Goal: Task Accomplishment & Management: Use online tool/utility

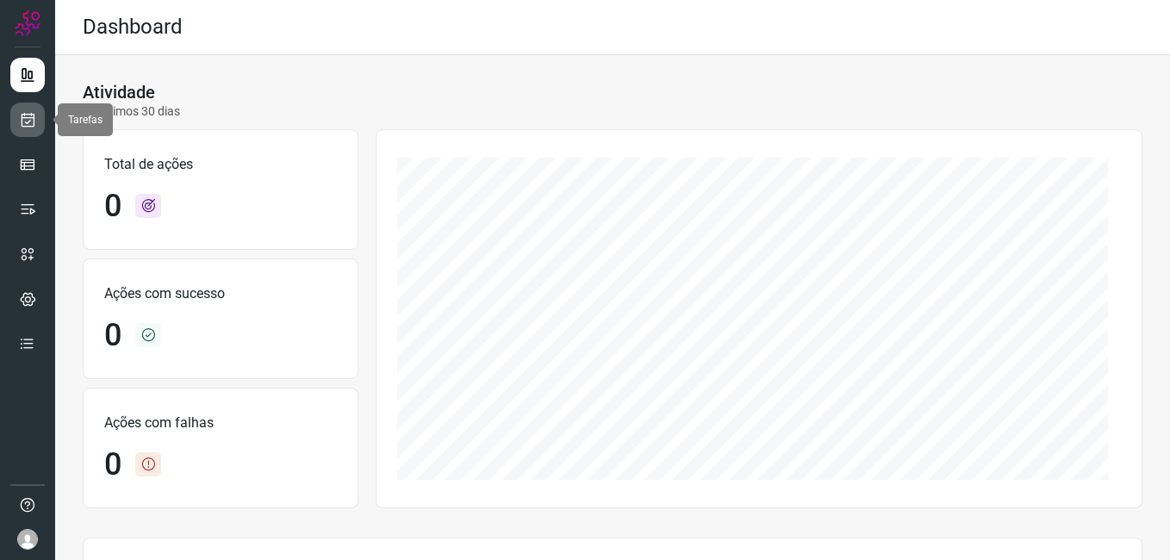
click at [24, 126] on icon at bounding box center [28, 119] width 18 height 17
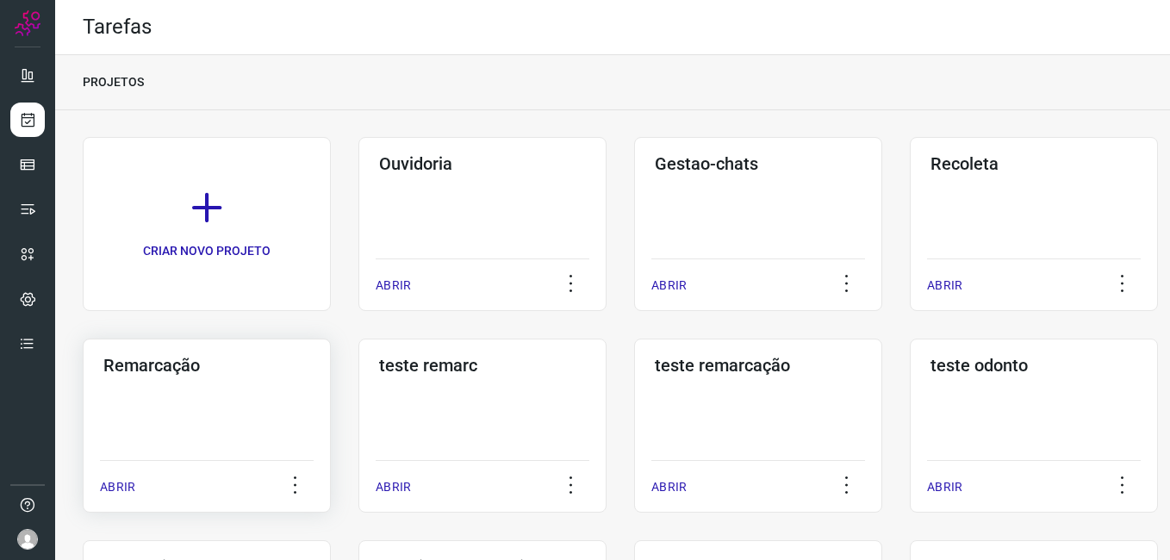
click at [195, 368] on h3 "Remarcação" at bounding box center [206, 365] width 207 height 21
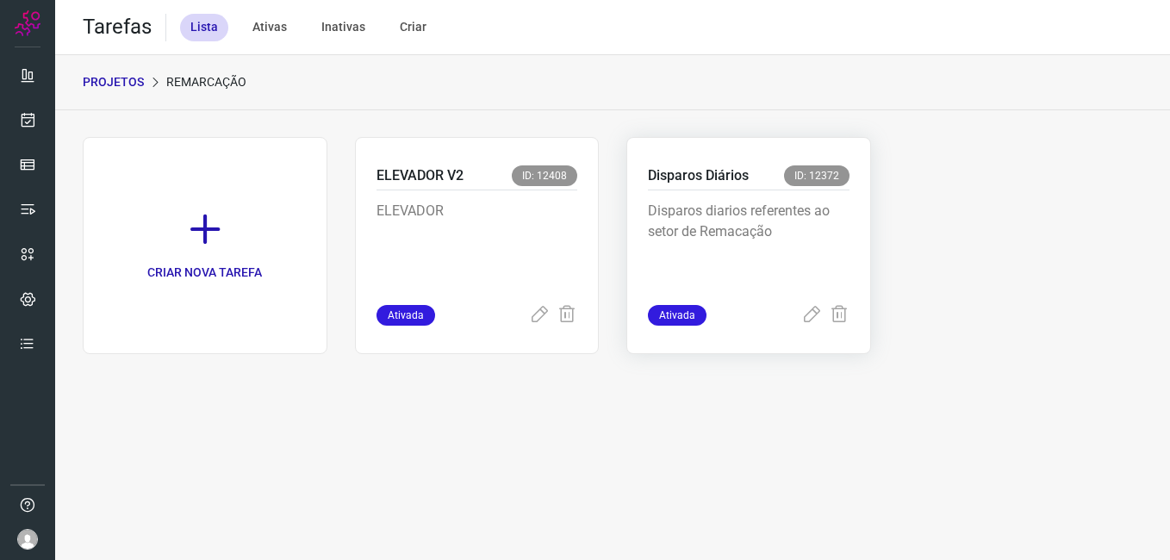
click at [762, 211] on p "Disparos diarios referentes ao setor de Remacação" at bounding box center [749, 244] width 202 height 86
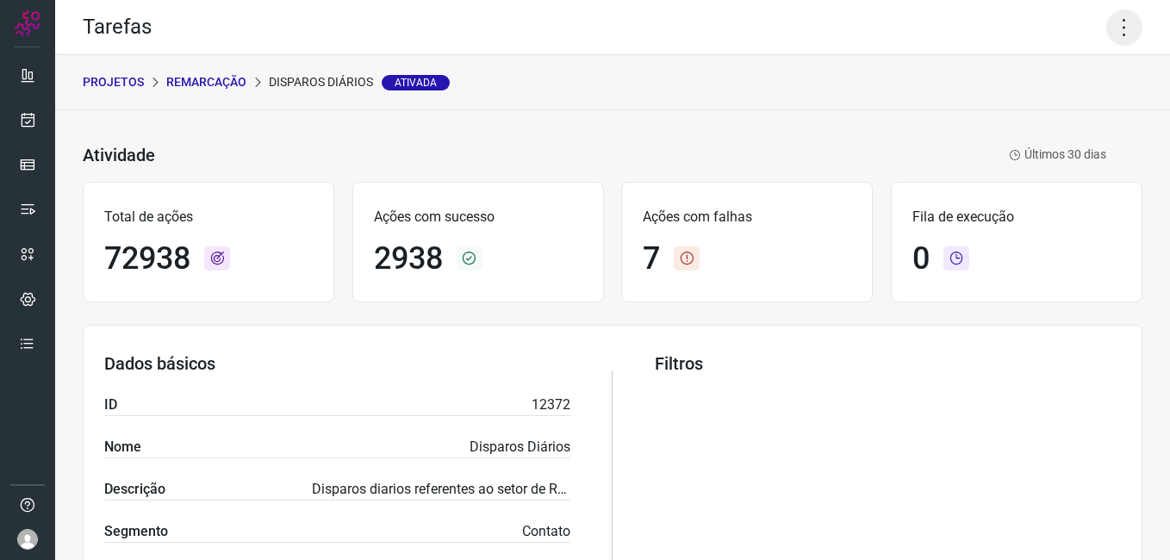
click at [1116, 28] on icon at bounding box center [1125, 27] width 36 height 36
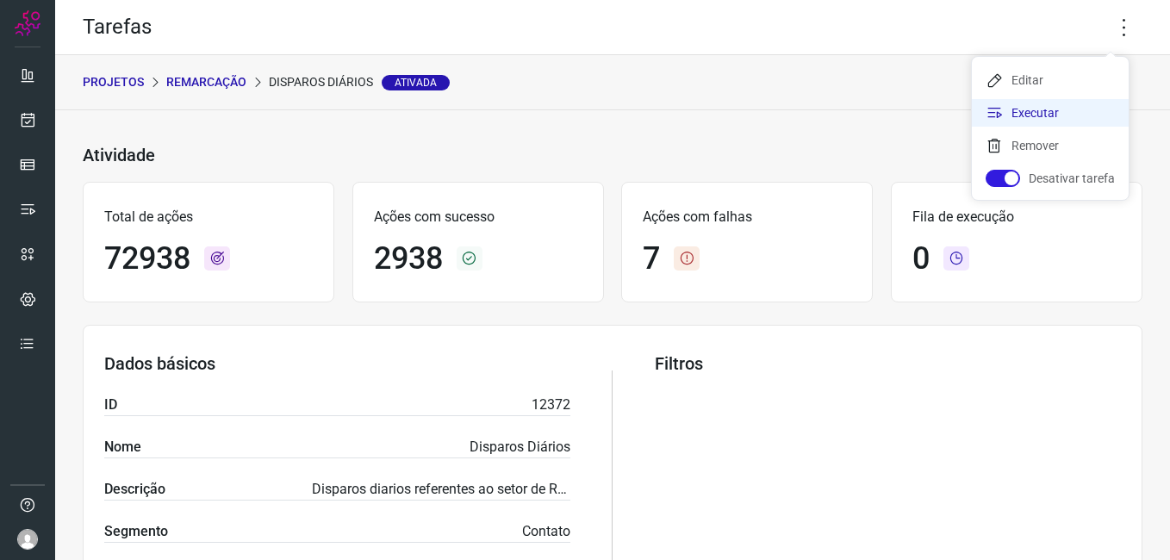
click at [1086, 114] on li "Executar" at bounding box center [1050, 113] width 157 height 28
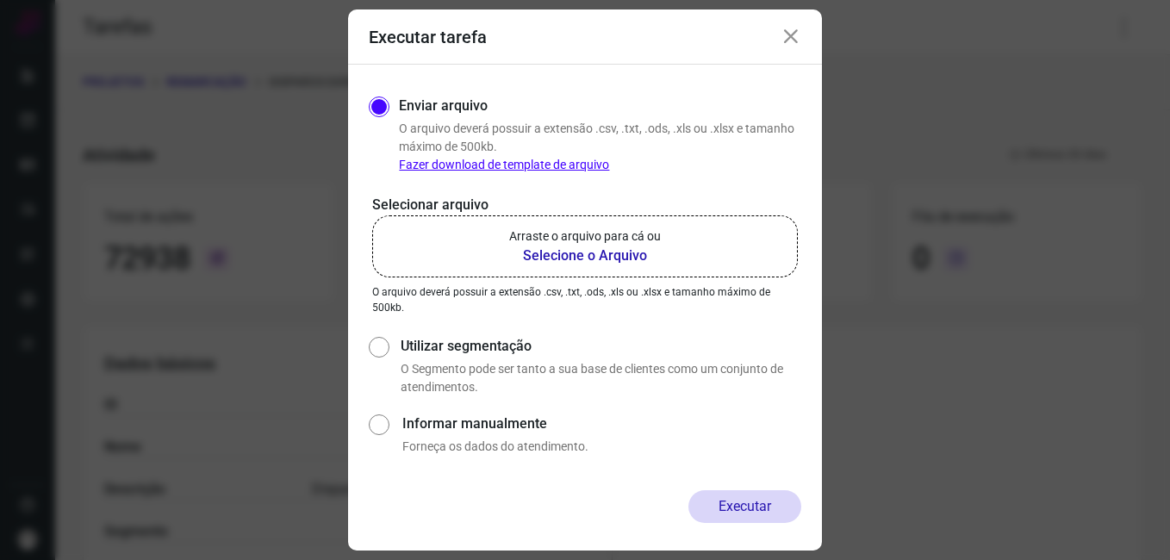
click at [612, 254] on b "Selecione o Arquivo" at bounding box center [585, 256] width 152 height 21
click at [0, 0] on input "Arraste o arquivo para cá ou Selecione o Arquivo" at bounding box center [0, 0] width 0 height 0
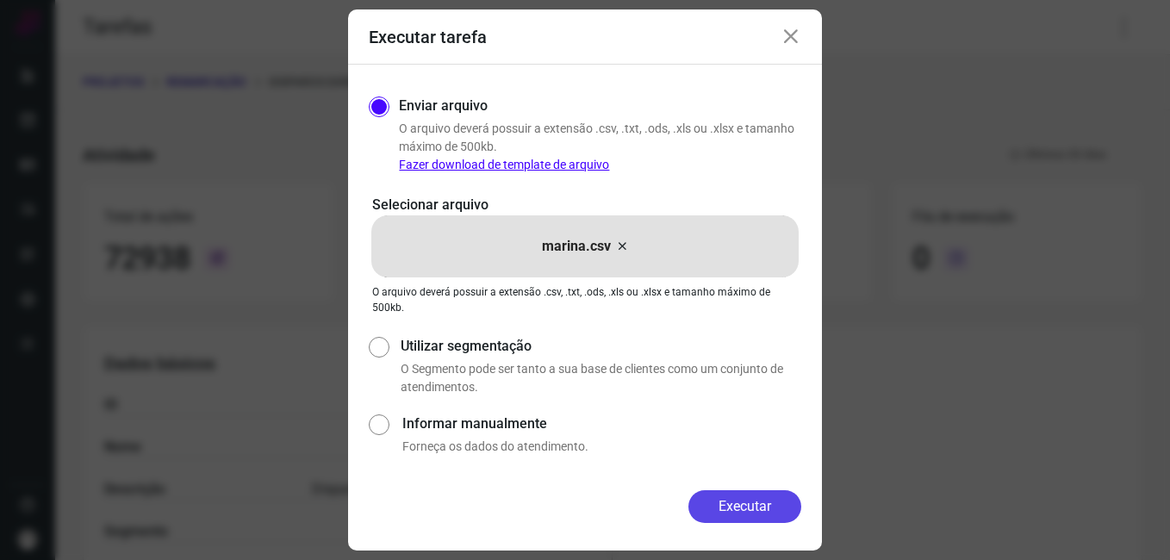
click at [728, 508] on button "Executar" at bounding box center [745, 506] width 113 height 33
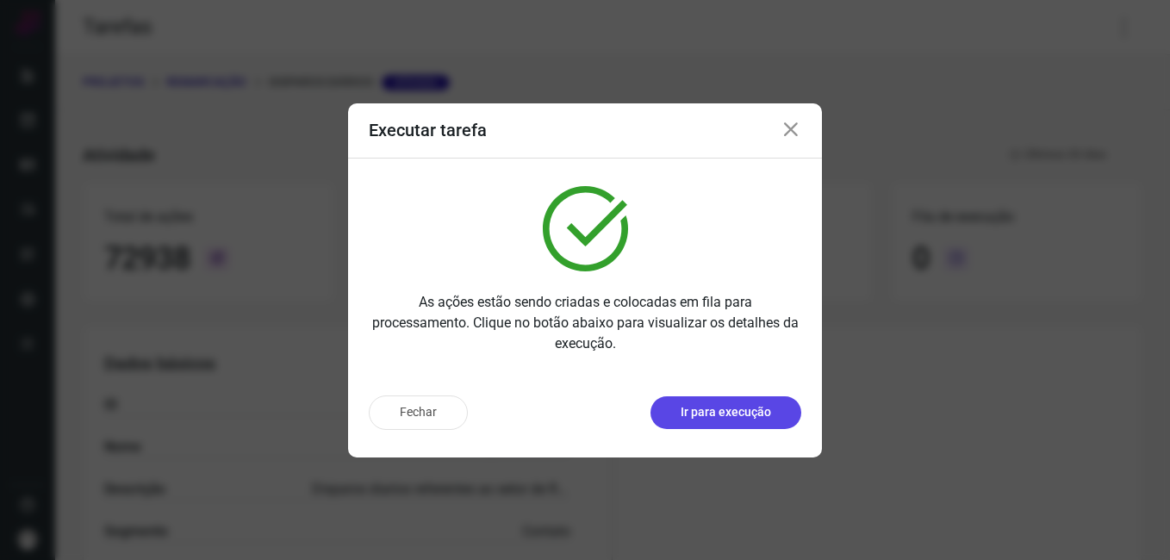
click at [728, 414] on p "Ir para execução" at bounding box center [726, 412] width 90 height 18
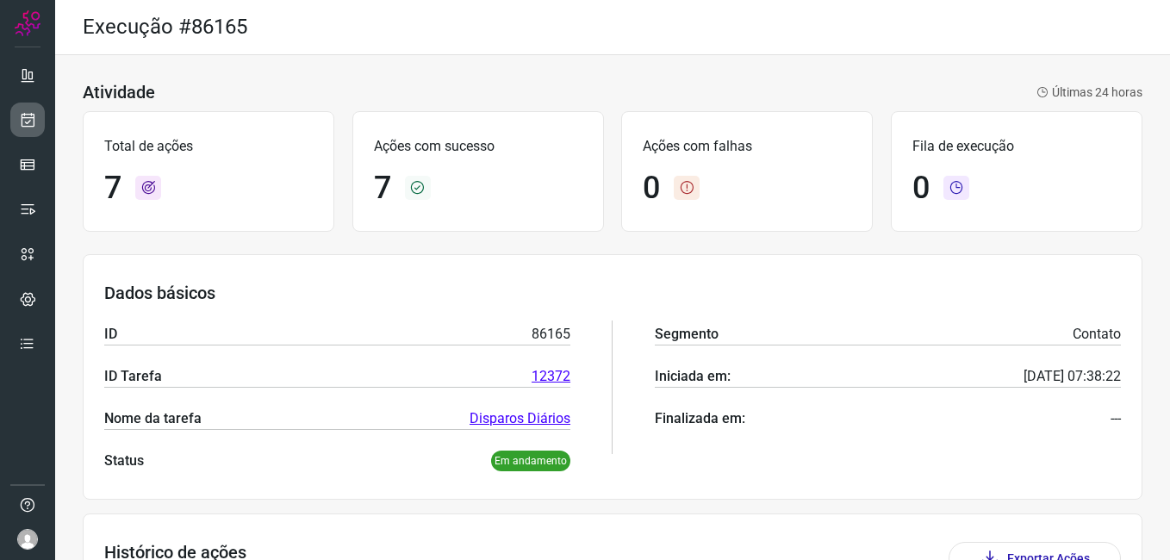
click at [28, 122] on icon at bounding box center [28, 119] width 18 height 17
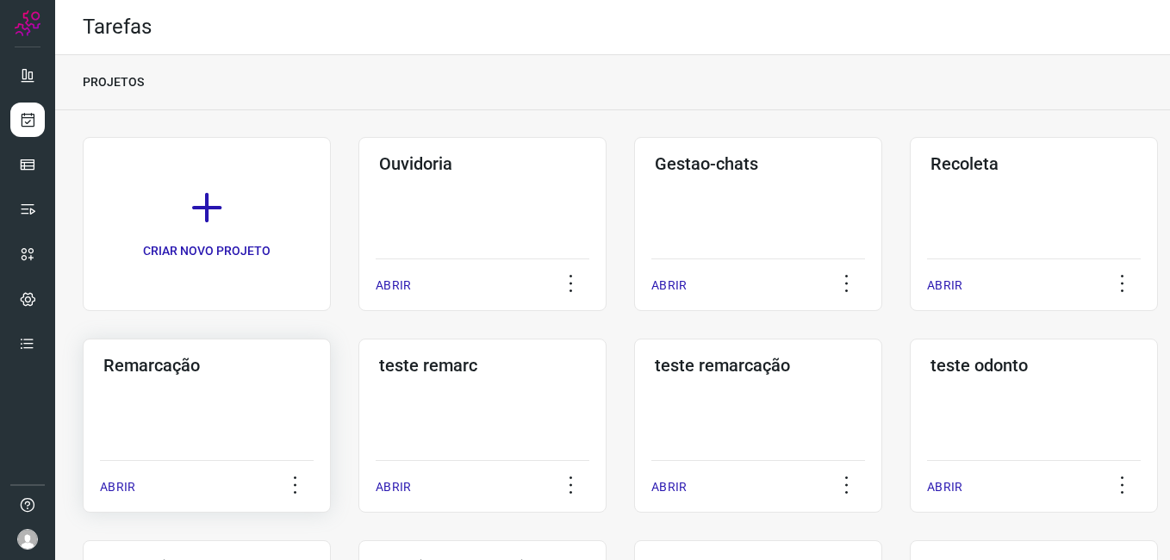
click at [204, 435] on div "Remarcação ABRIR" at bounding box center [207, 426] width 248 height 174
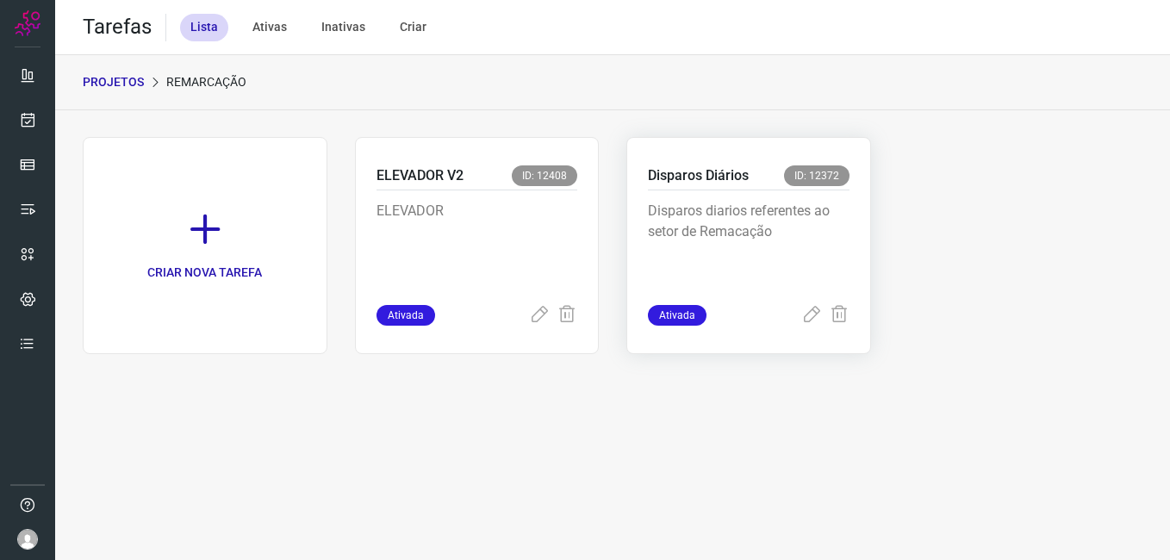
click at [753, 244] on p "Disparos diarios referentes ao setor de Remacação" at bounding box center [749, 244] width 202 height 86
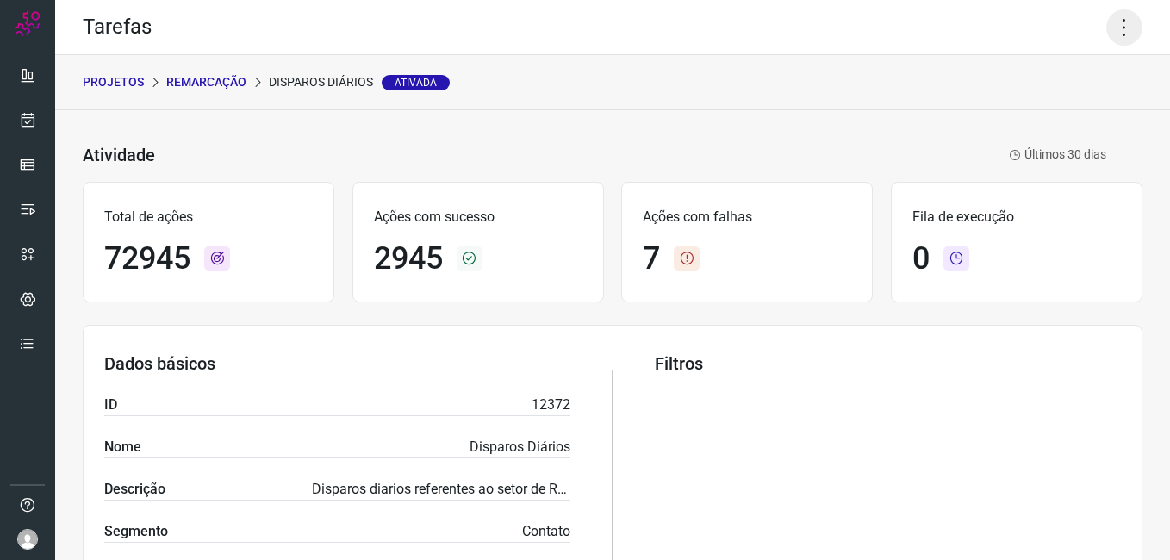
click at [1118, 20] on icon at bounding box center [1125, 27] width 36 height 36
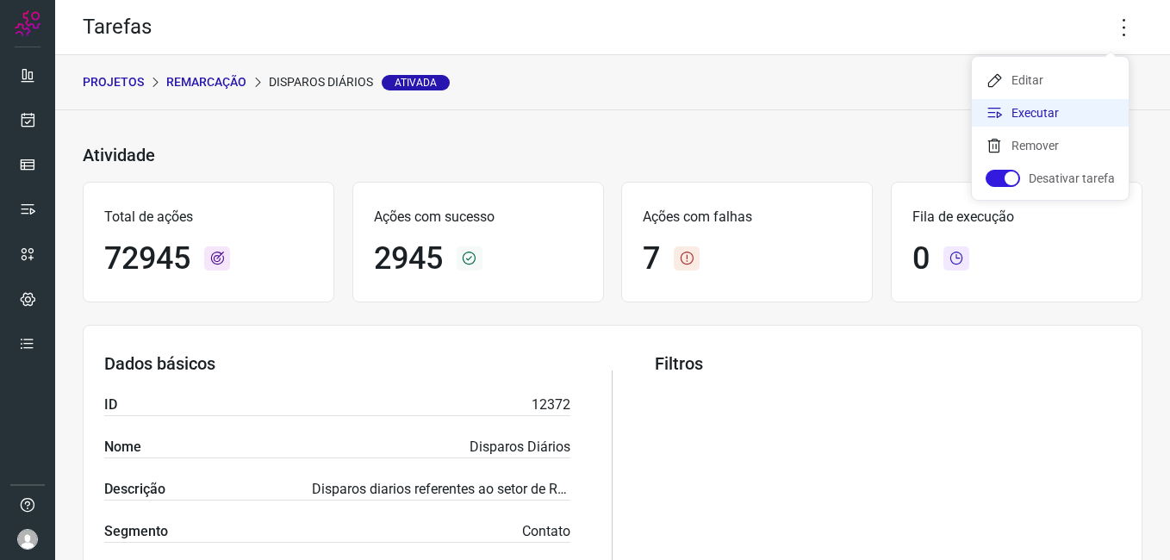
click at [1053, 120] on li "Executar" at bounding box center [1050, 113] width 157 height 28
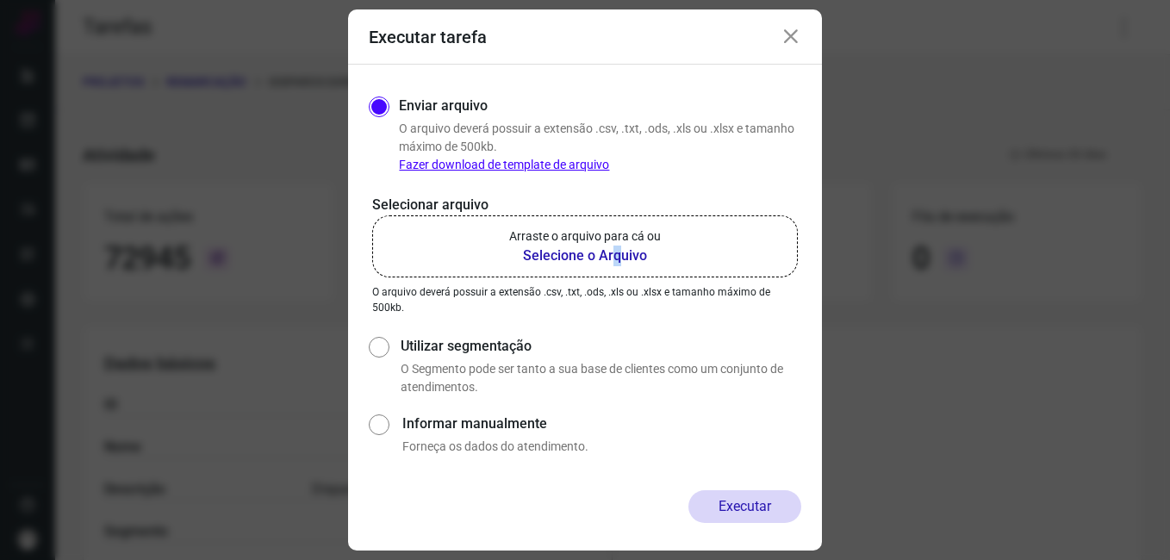
click at [616, 264] on b "Selecione o Arquivo" at bounding box center [585, 256] width 152 height 21
drag, startPoint x: 616, startPoint y: 264, endPoint x: 589, endPoint y: 250, distance: 30.1
click at [589, 250] on b "Selecione o Arquivo" at bounding box center [585, 256] width 152 height 21
click at [0, 0] on input "Arraste o arquivo para cá ou Selecione o Arquivo" at bounding box center [0, 0] width 0 height 0
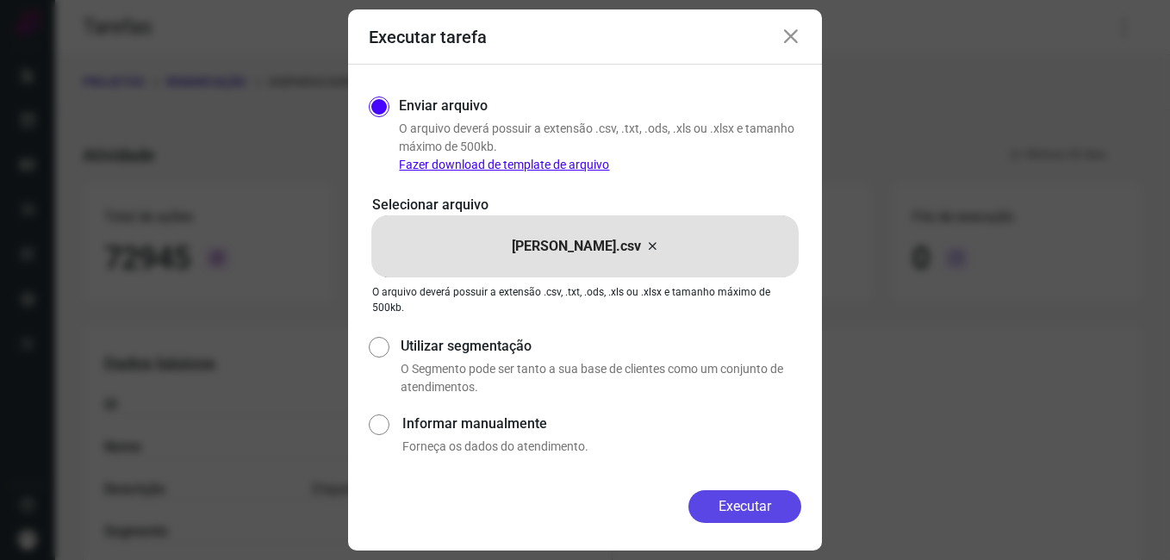
click at [739, 508] on button "Executar" at bounding box center [745, 506] width 113 height 33
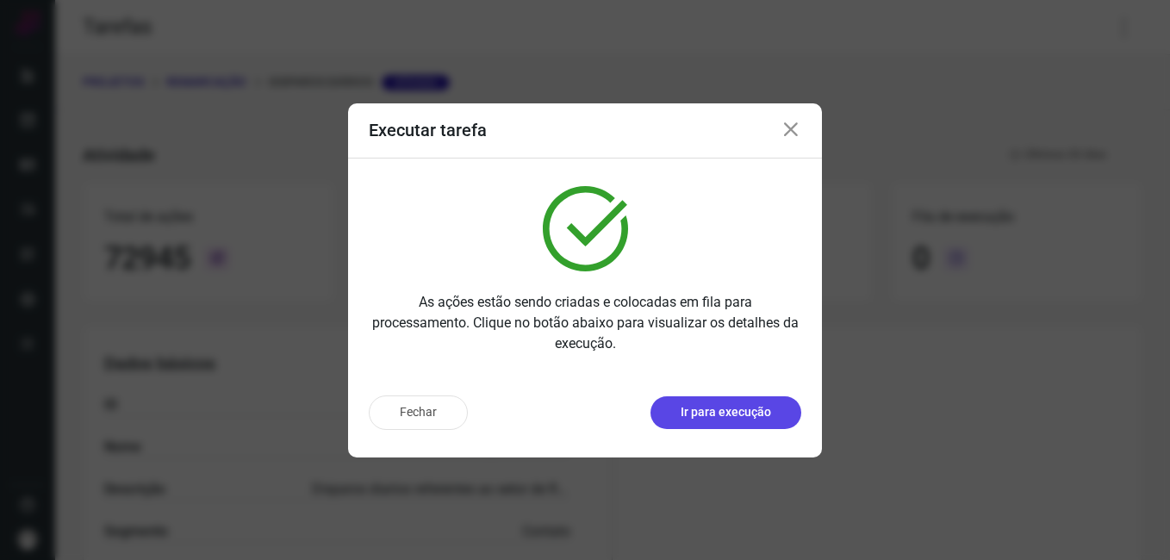
click at [712, 411] on p "Ir para execução" at bounding box center [726, 412] width 90 height 18
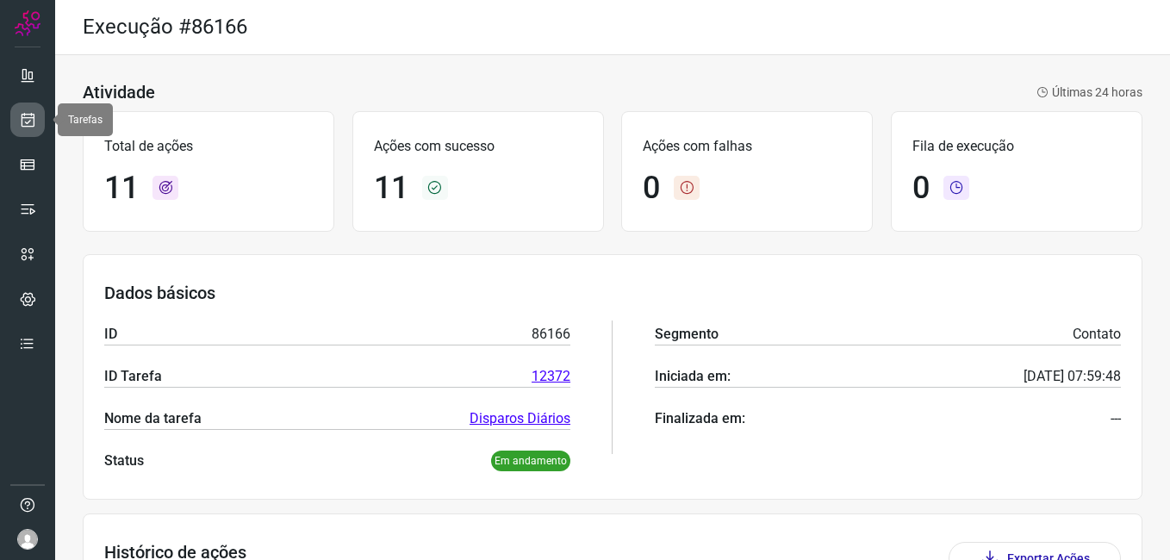
click at [19, 126] on icon at bounding box center [28, 119] width 18 height 17
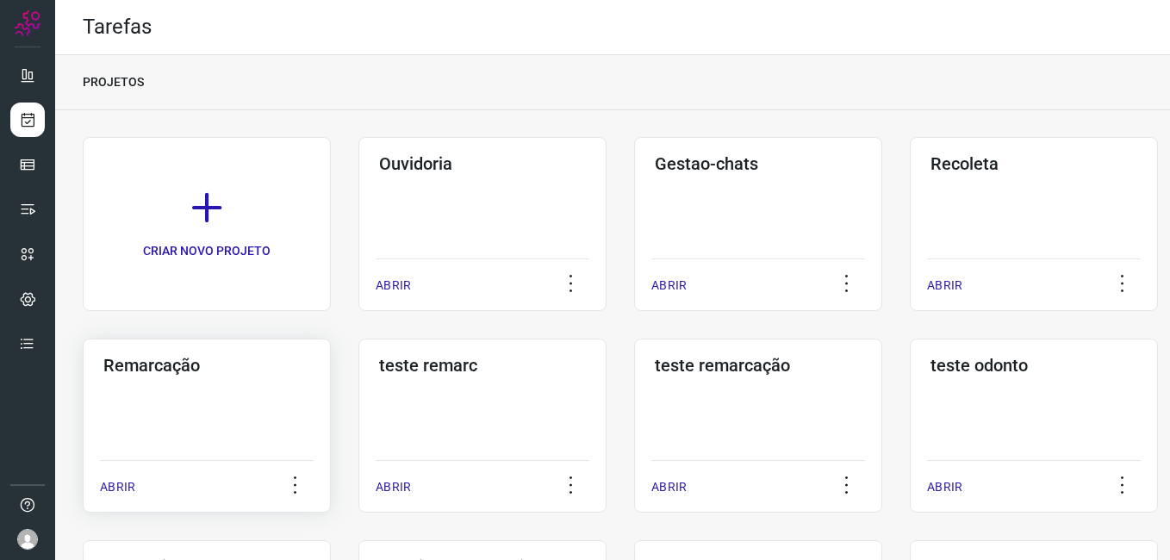
click at [230, 378] on div "Remarcação ABRIR" at bounding box center [207, 426] width 248 height 174
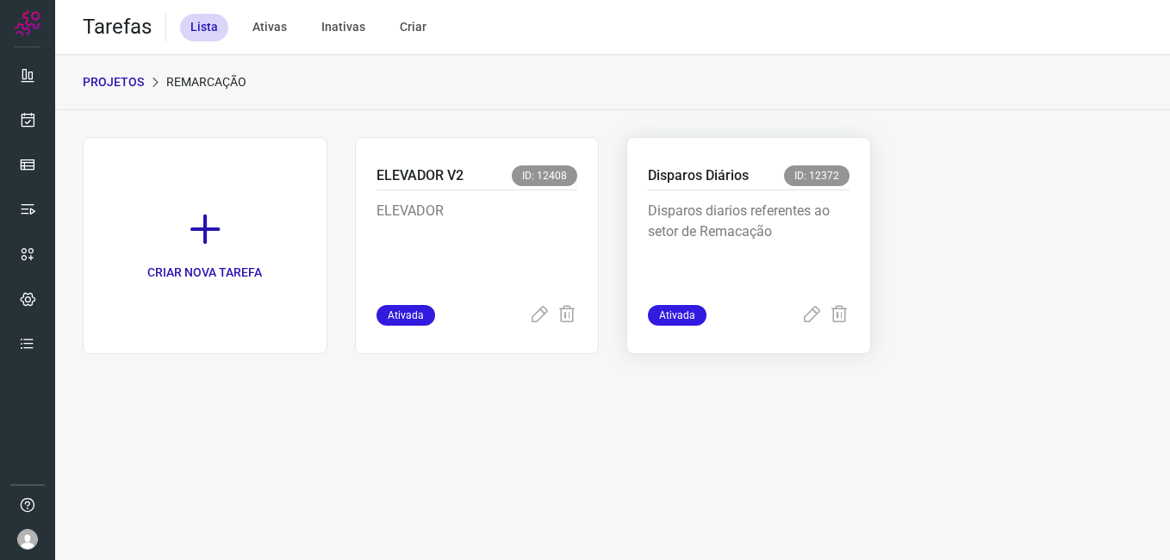
click at [769, 188] on div "Disparos Diários ID: 12372" at bounding box center [749, 177] width 202 height 25
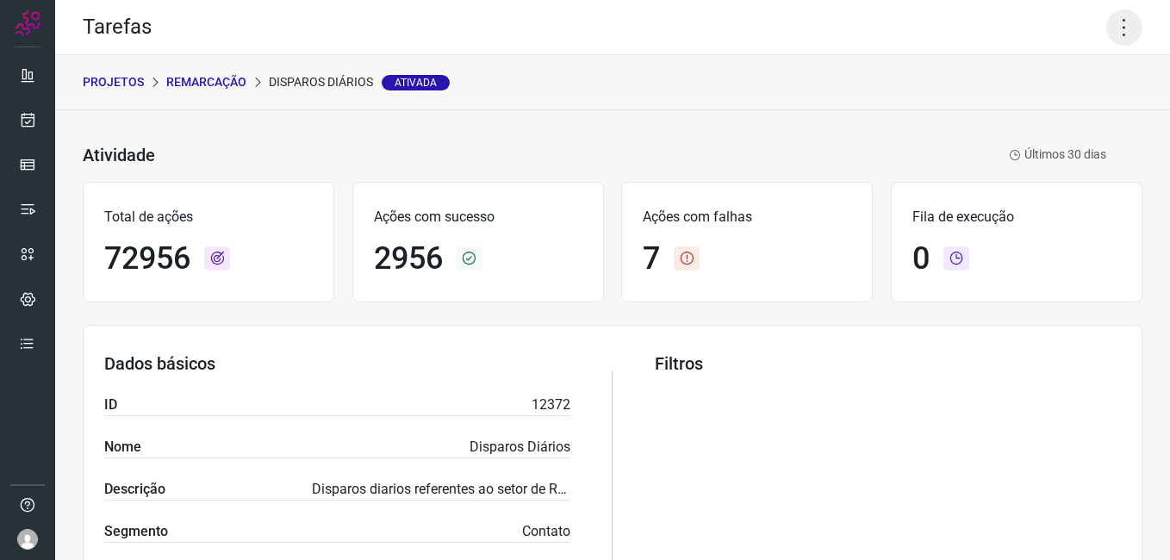
click at [1110, 32] on icon at bounding box center [1125, 27] width 36 height 36
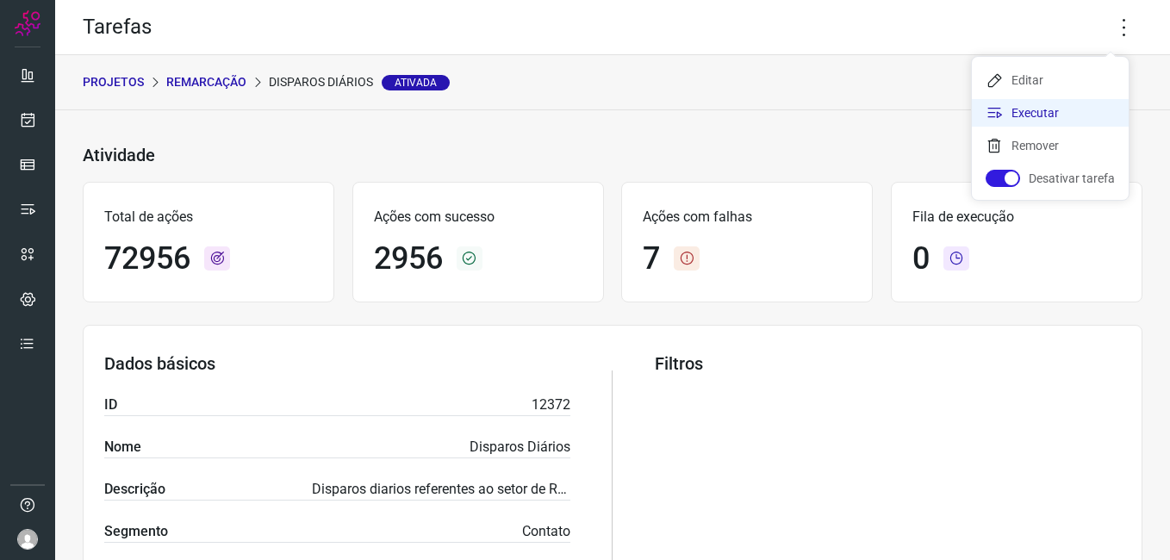
click at [1059, 115] on li "Executar" at bounding box center [1050, 113] width 157 height 28
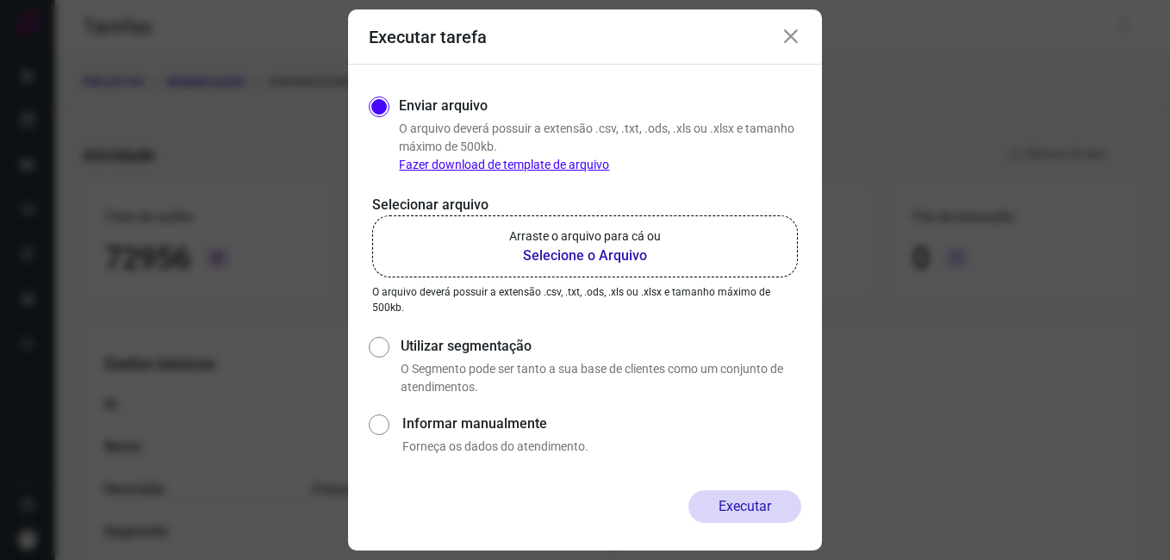
click at [600, 248] on b "Selecione o Arquivo" at bounding box center [585, 256] width 152 height 21
click at [0, 0] on input "Arraste o arquivo para cá ou Selecione o Arquivo" at bounding box center [0, 0] width 0 height 0
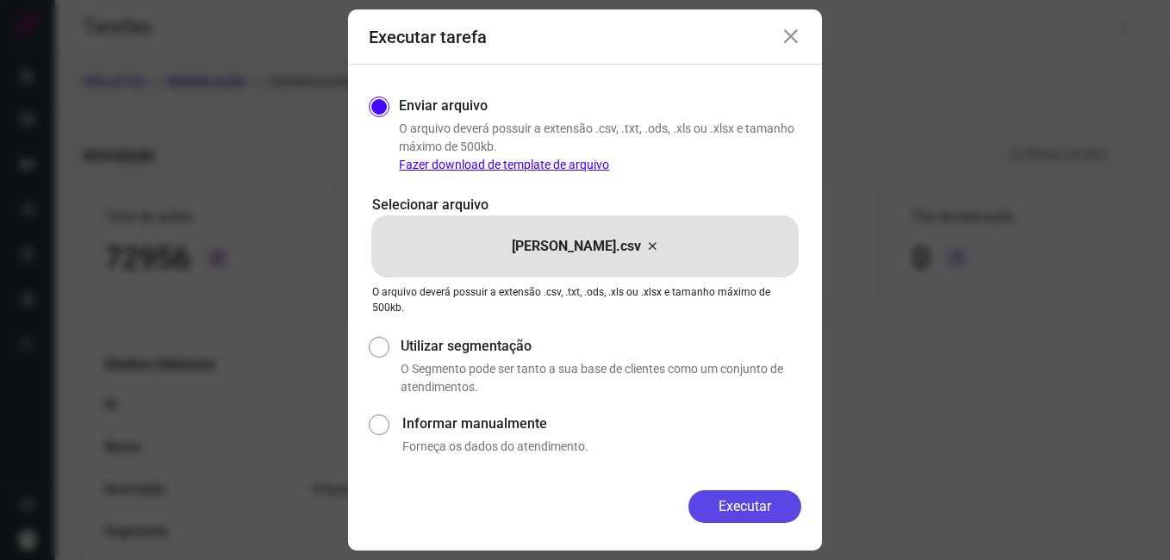
click at [716, 502] on button "Executar" at bounding box center [745, 506] width 113 height 33
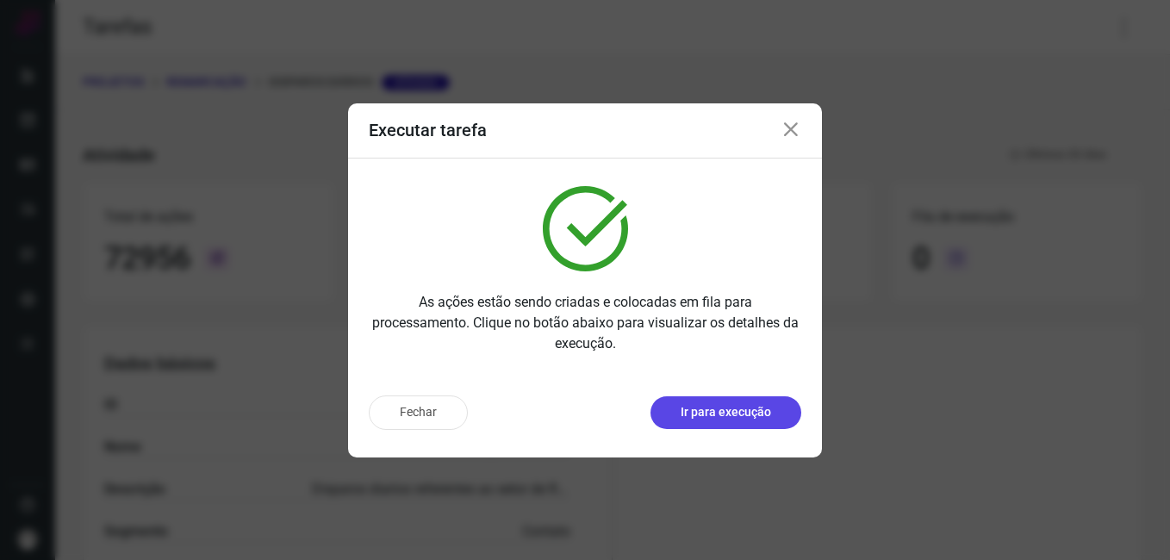
click at [720, 406] on p "Ir para execução" at bounding box center [726, 412] width 90 height 18
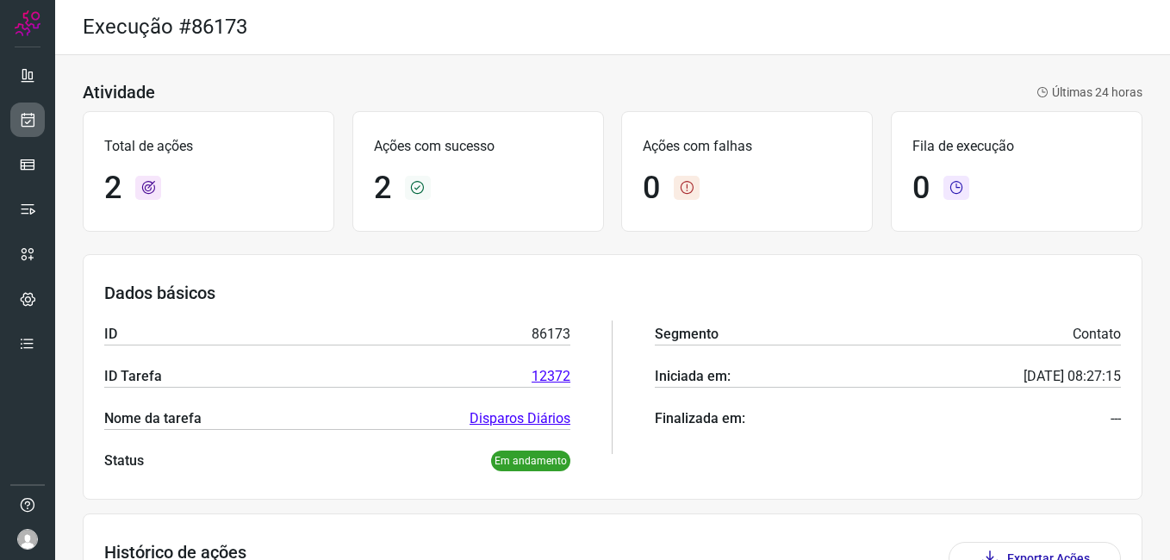
click at [25, 107] on link at bounding box center [27, 120] width 34 height 34
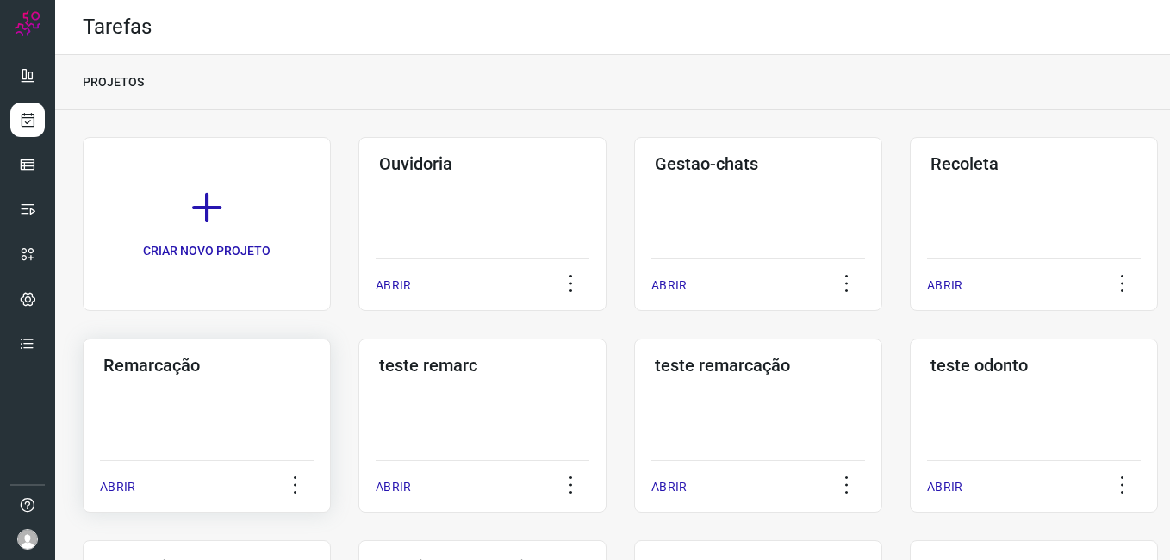
click at [197, 341] on div "Remarcação ABRIR" at bounding box center [207, 426] width 248 height 174
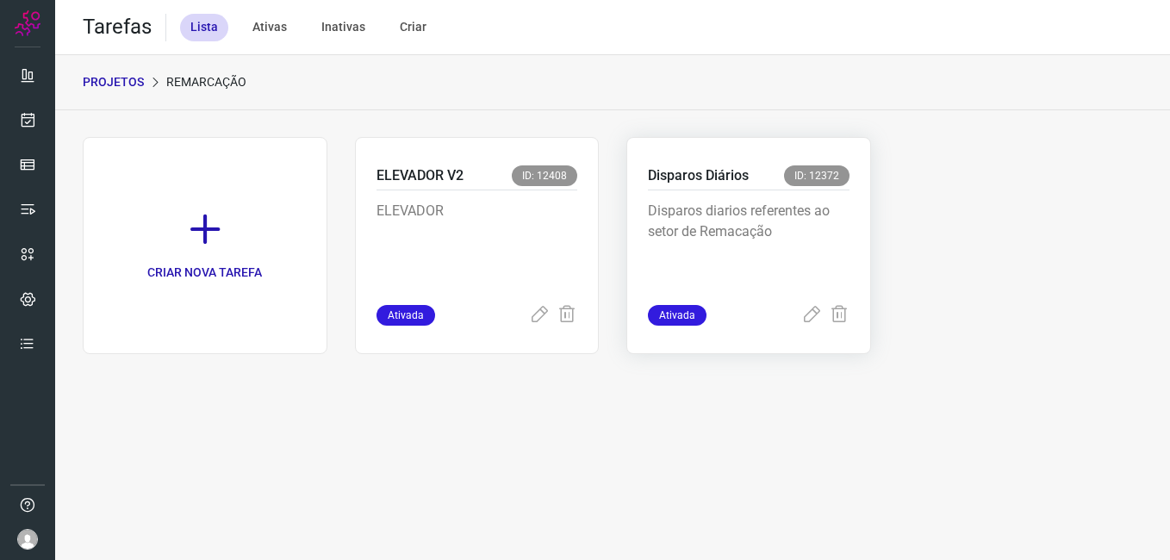
click at [739, 178] on p "Disparos Diários" at bounding box center [698, 175] width 101 height 21
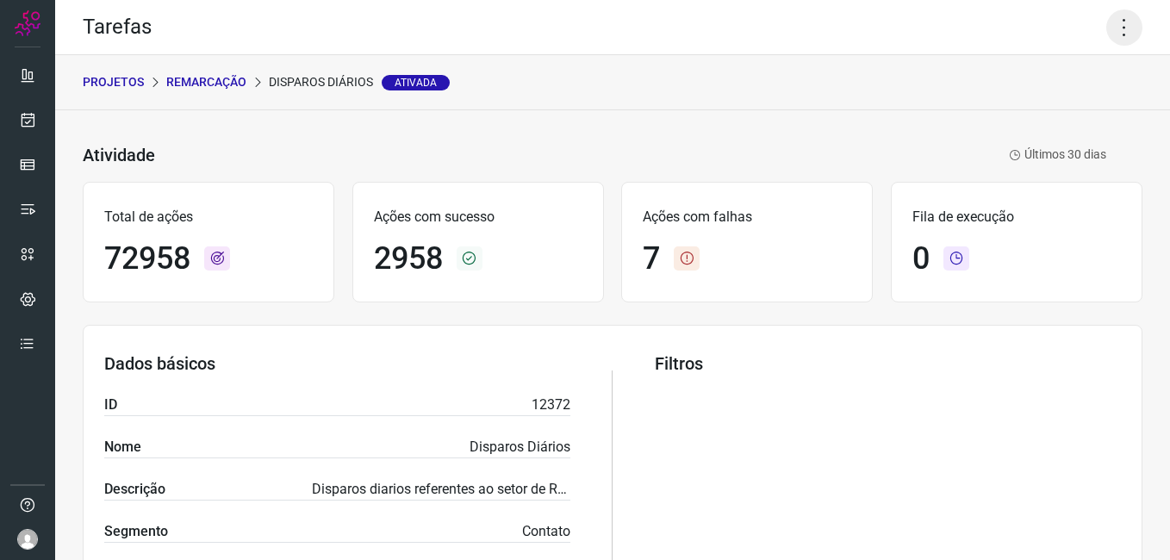
click at [1109, 25] on icon at bounding box center [1125, 27] width 36 height 36
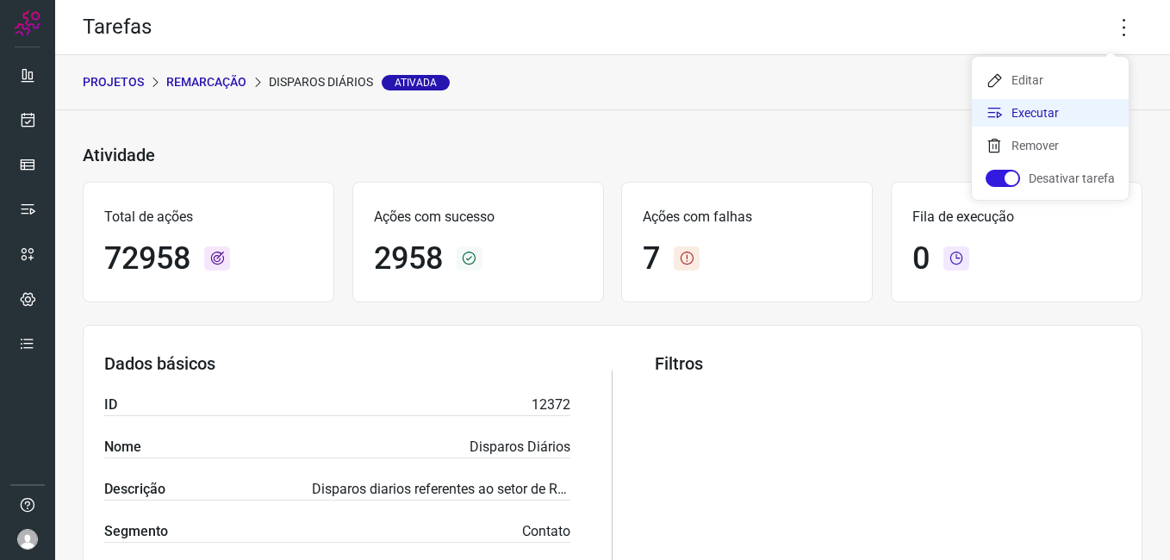
click at [1058, 105] on li "Executar" at bounding box center [1050, 113] width 157 height 28
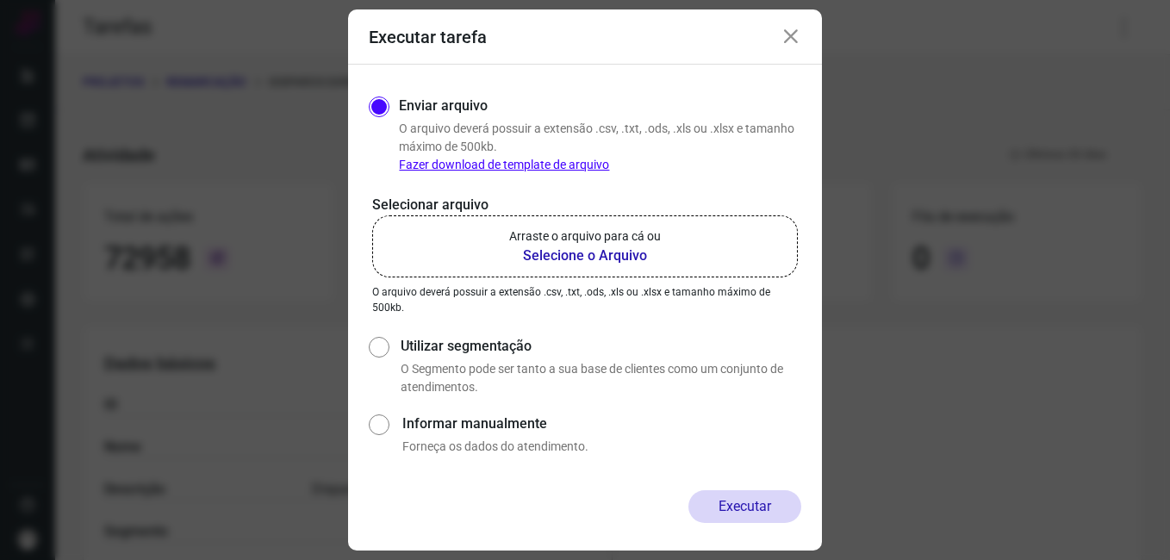
click at [577, 257] on b "Selecione o Arquivo" at bounding box center [585, 256] width 152 height 21
click at [0, 0] on input "Arraste o arquivo para cá ou Selecione o Arquivo" at bounding box center [0, 0] width 0 height 0
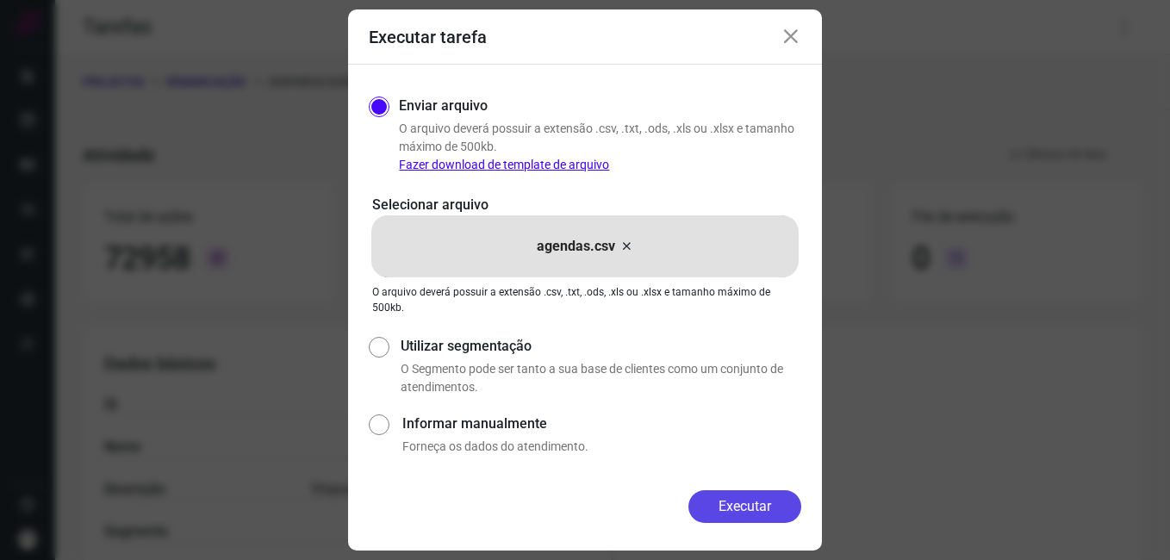
click at [744, 502] on button "Executar" at bounding box center [745, 506] width 113 height 33
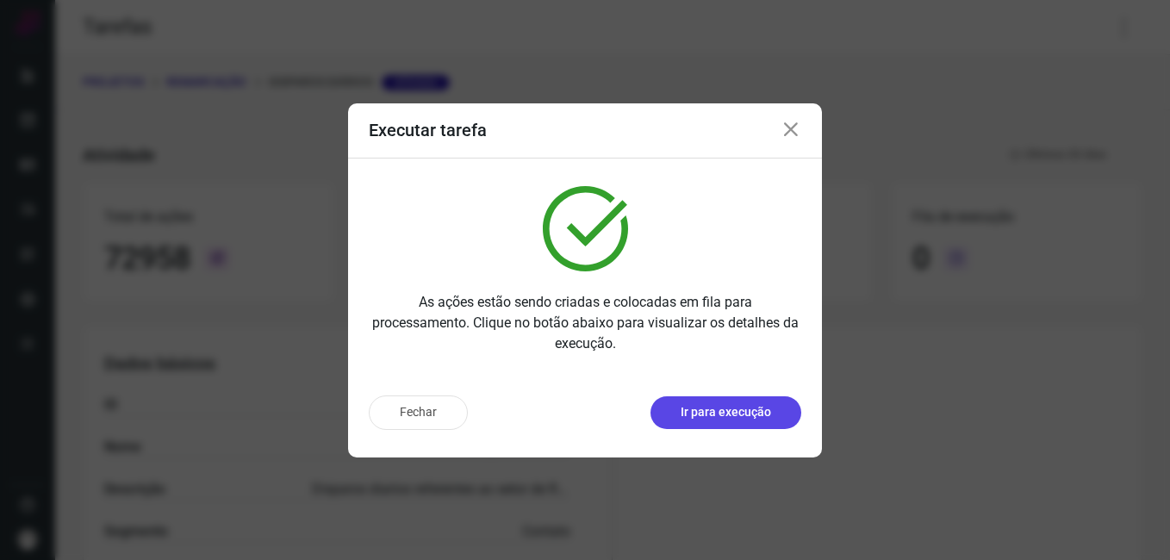
click at [727, 416] on p "Ir para execução" at bounding box center [726, 412] width 90 height 18
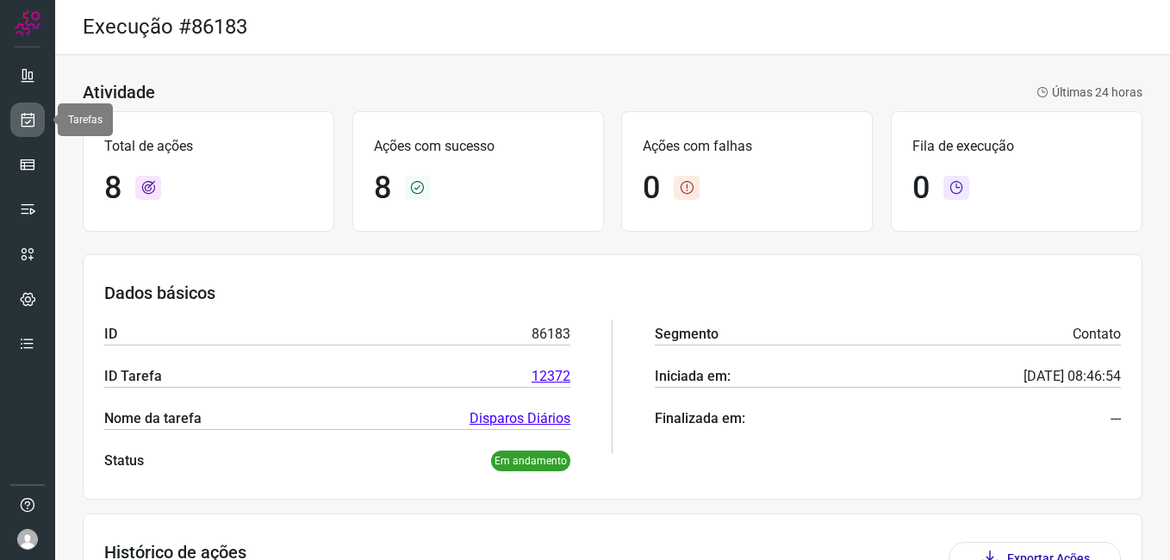
click at [27, 115] on icon at bounding box center [28, 119] width 18 height 17
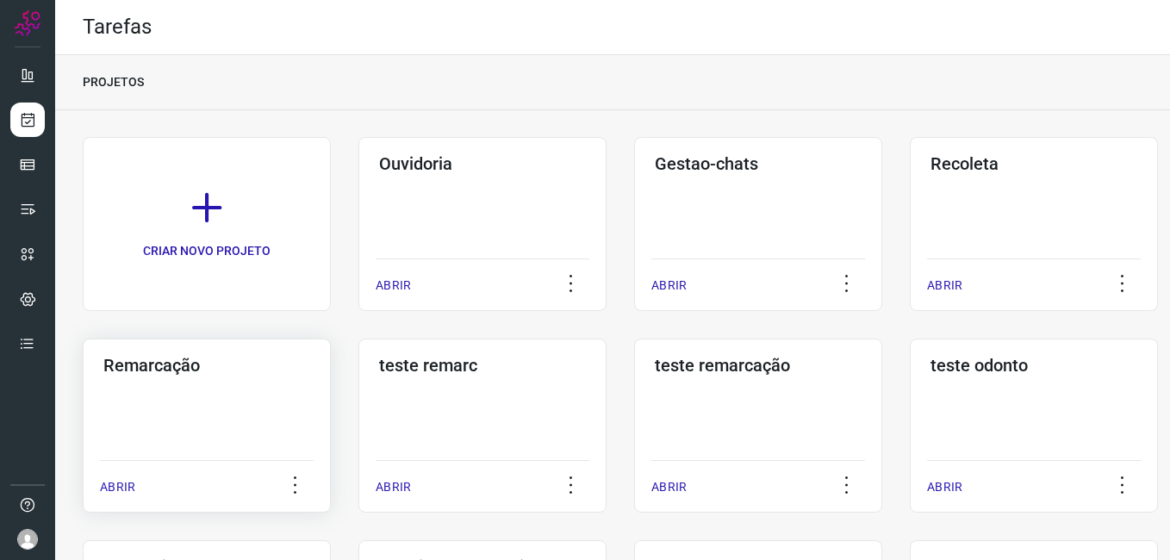
click at [216, 365] on h3 "Remarcação" at bounding box center [206, 365] width 207 height 21
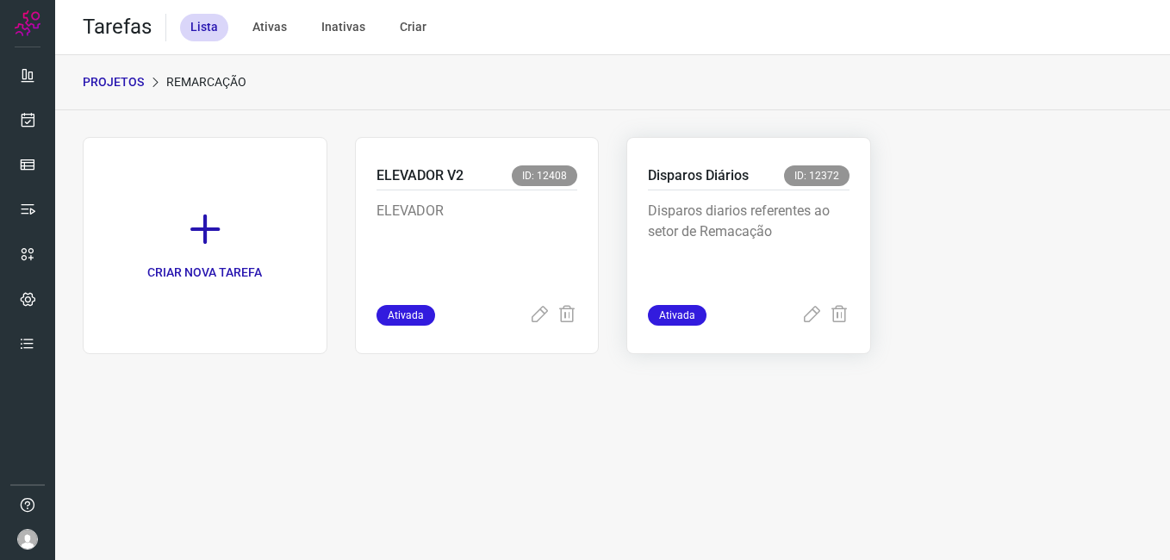
click at [733, 236] on p "Disparos diarios referentes ao setor de Remacação" at bounding box center [749, 244] width 202 height 86
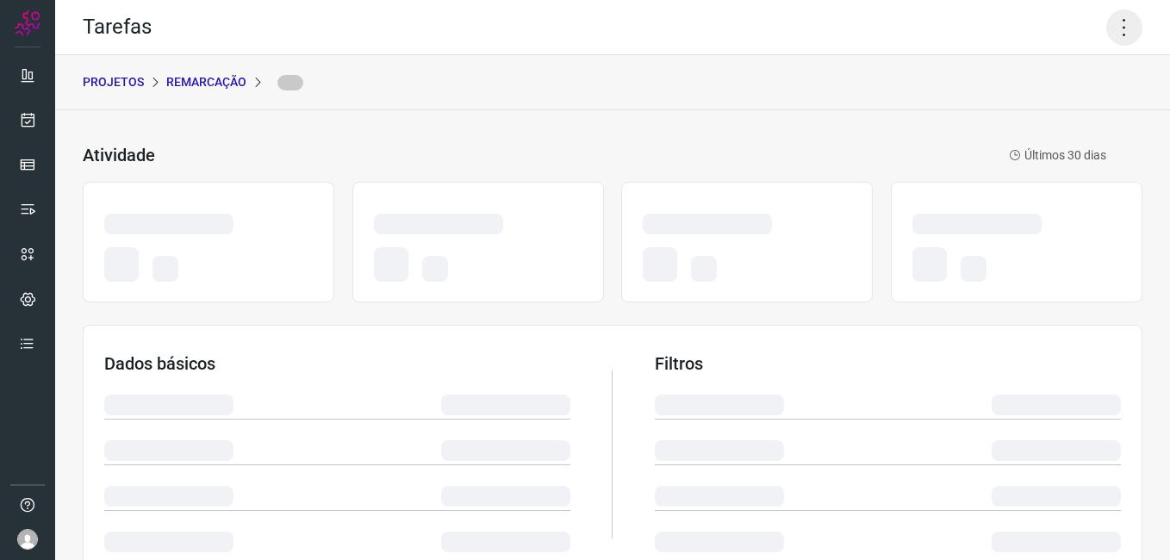
click at [1113, 17] on icon at bounding box center [1125, 27] width 36 height 36
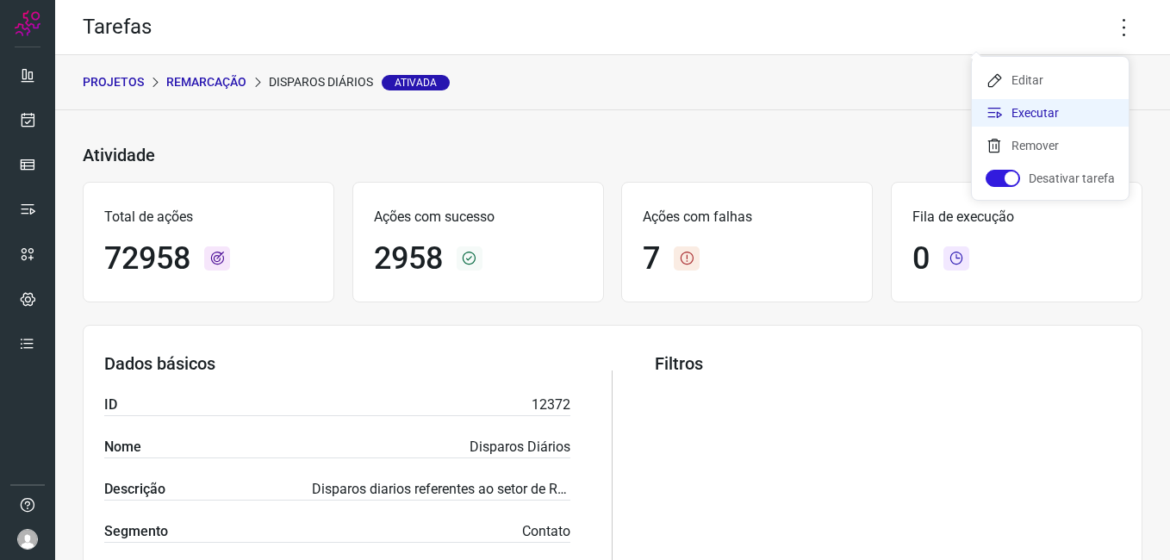
click at [1067, 107] on li "Executar" at bounding box center [1050, 113] width 157 height 28
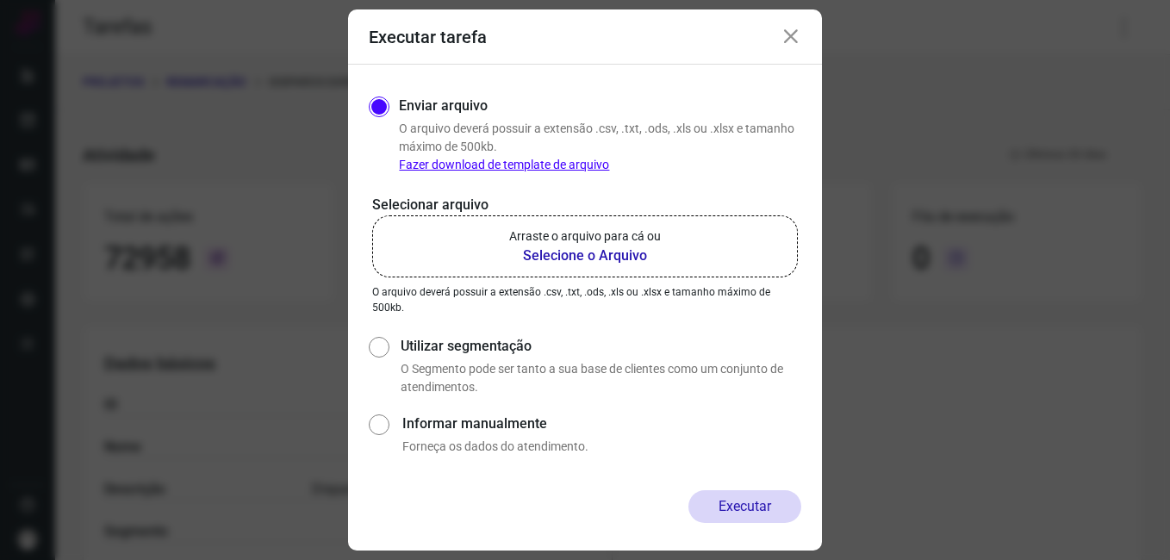
click at [622, 253] on b "Selecione o Arquivo" at bounding box center [585, 256] width 152 height 21
click at [0, 0] on input "Arraste o arquivo para cá ou Selecione o Arquivo" at bounding box center [0, 0] width 0 height 0
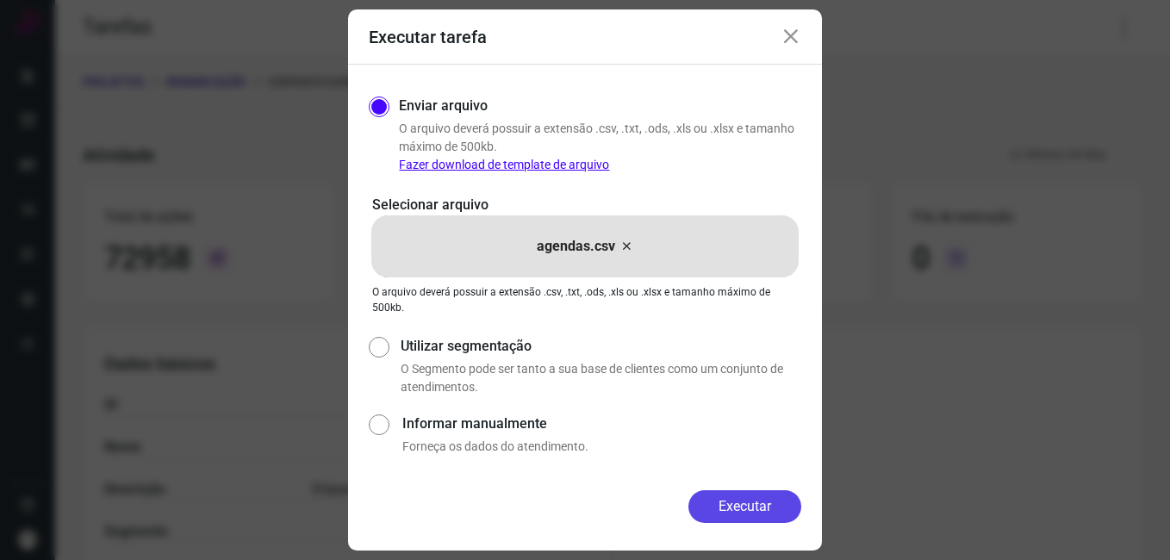
click at [758, 512] on button "Executar" at bounding box center [745, 506] width 113 height 33
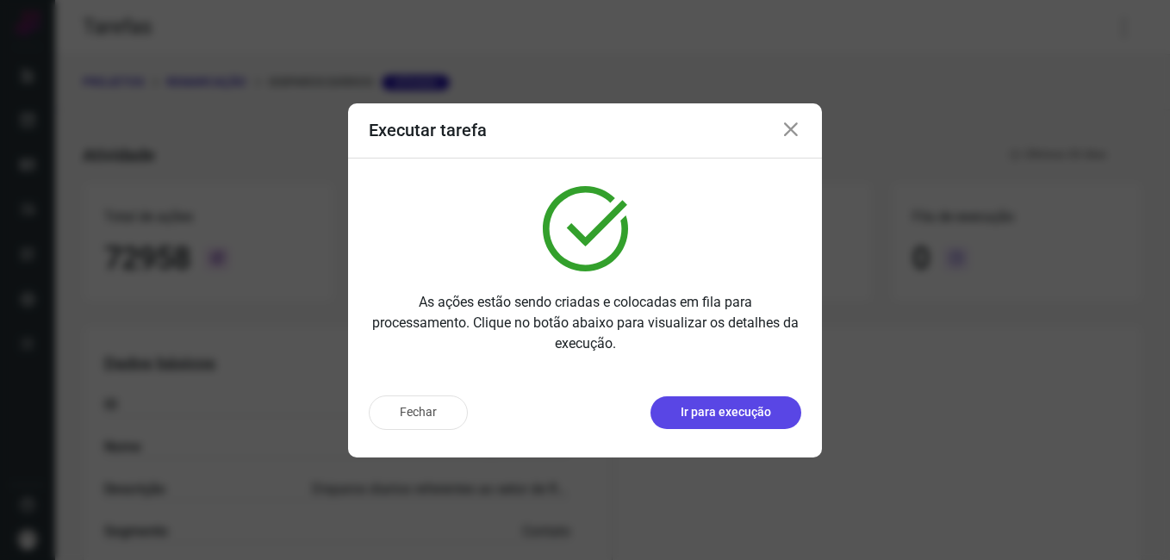
click at [706, 414] on p "Ir para execução" at bounding box center [726, 412] width 90 height 18
